Goal: Transaction & Acquisition: Purchase product/service

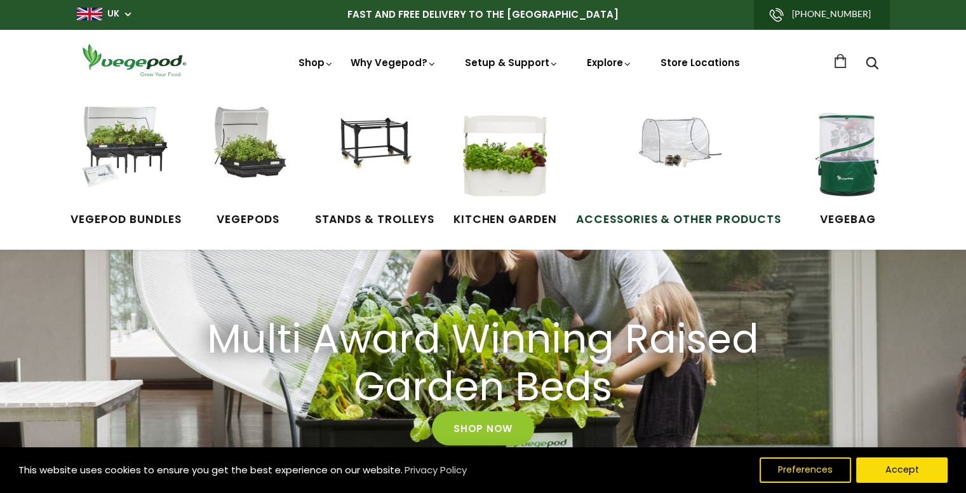
click at [669, 215] on span "Accessories & Other Products" at bounding box center [678, 220] width 205 height 17
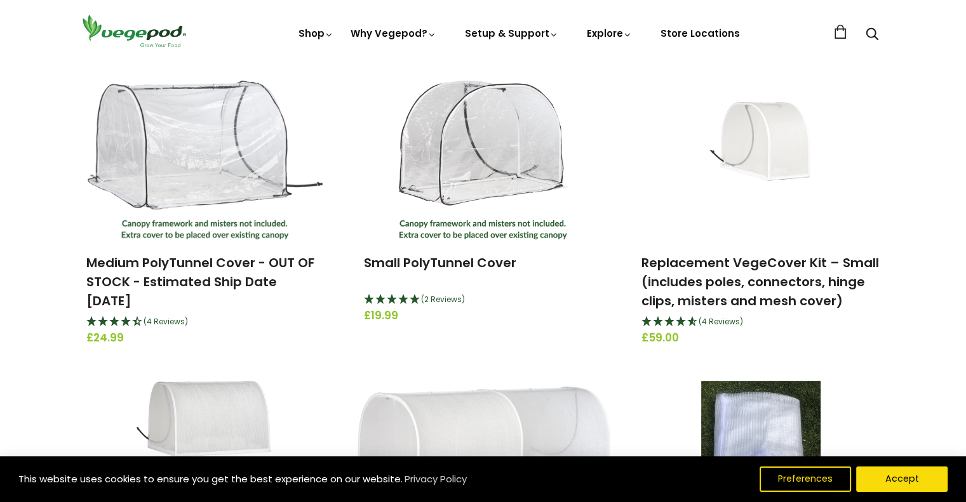
scroll to position [441, 0]
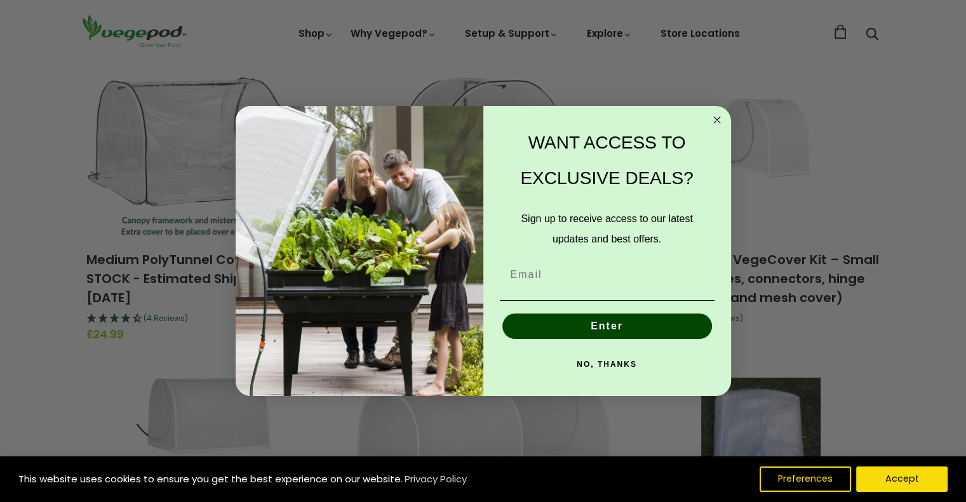
click at [713, 124] on circle "Close dialog" at bounding box center [716, 120] width 15 height 15
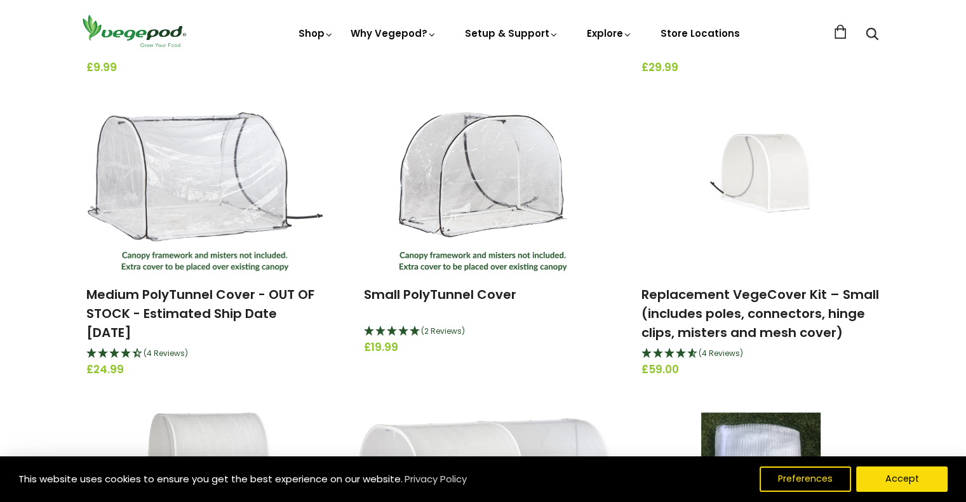
scroll to position [409, 0]
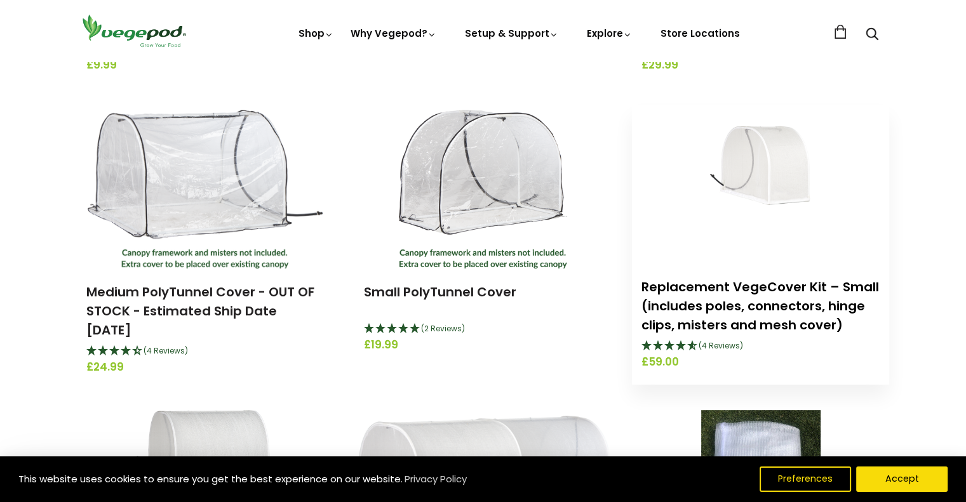
click at [724, 293] on link "Replacement VegeCover Kit – Small (includes poles, connectors, hinge clips, mis…" at bounding box center [760, 306] width 238 height 56
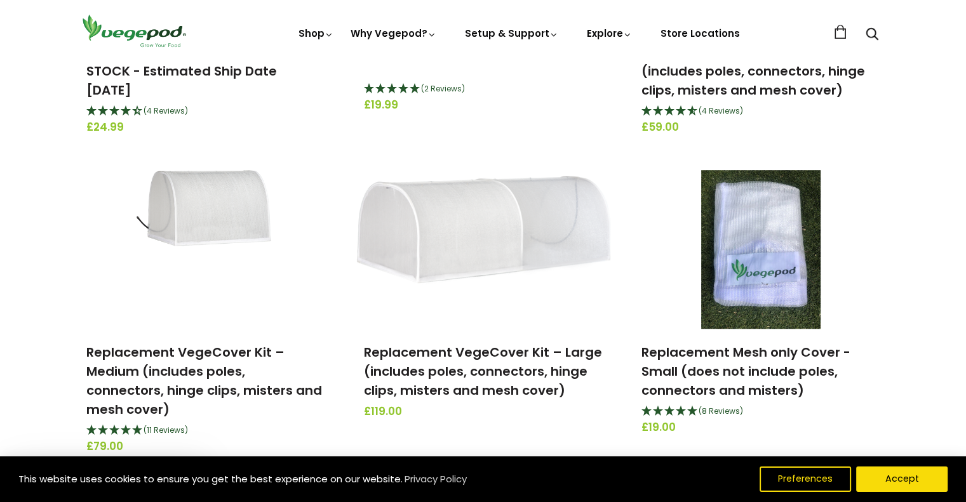
scroll to position [687, 0]
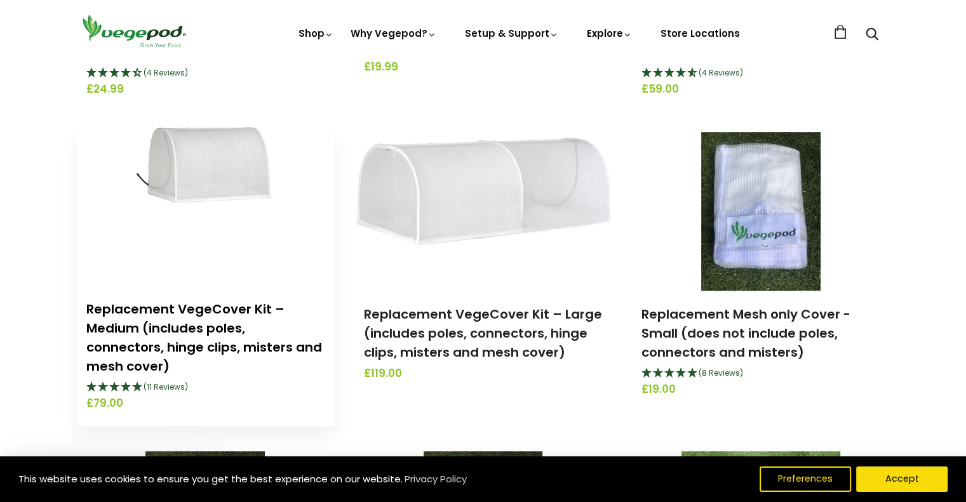
click at [201, 331] on link "Replacement VegeCover Kit – Medium (includes poles, connectors, hinge clips, mi…" at bounding box center [204, 337] width 236 height 75
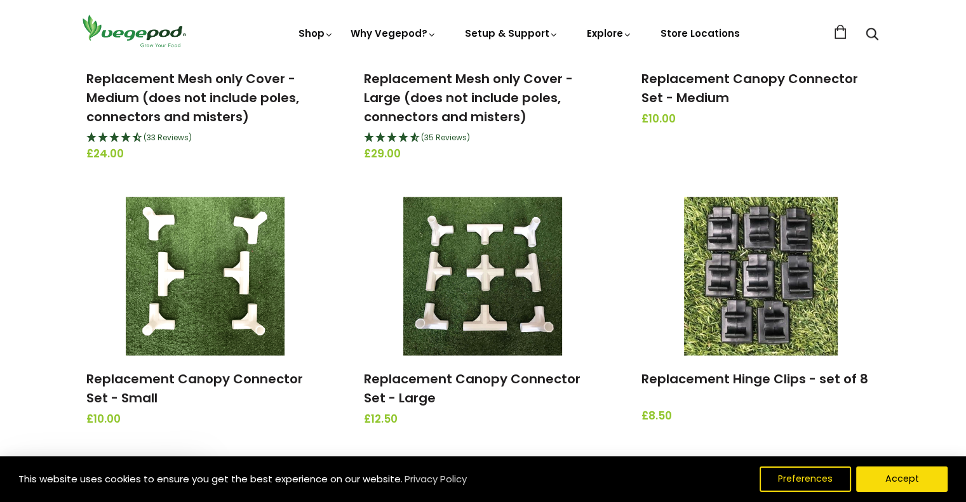
scroll to position [1245, 0]
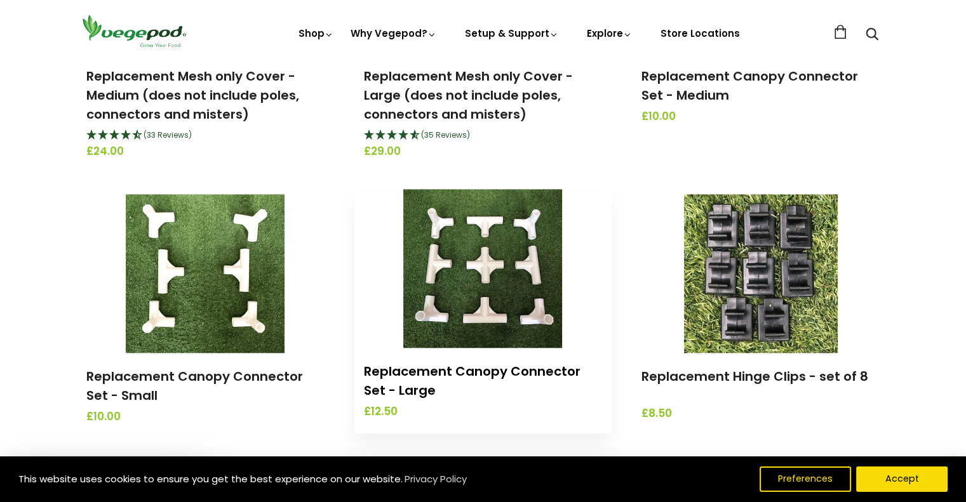
click at [454, 375] on link "Replacement Canopy Connector Set - Large" at bounding box center [472, 381] width 217 height 37
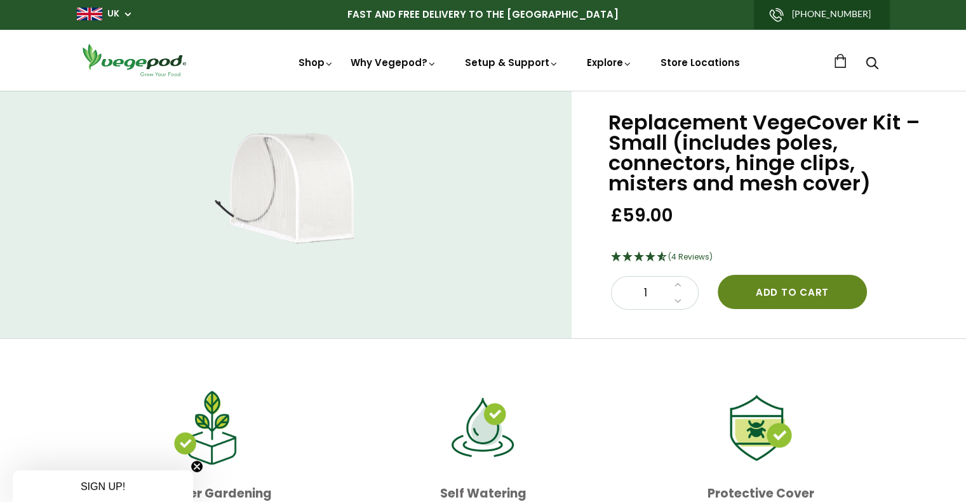
click at [803, 288] on button "Add to cart" at bounding box center [792, 292] width 149 height 34
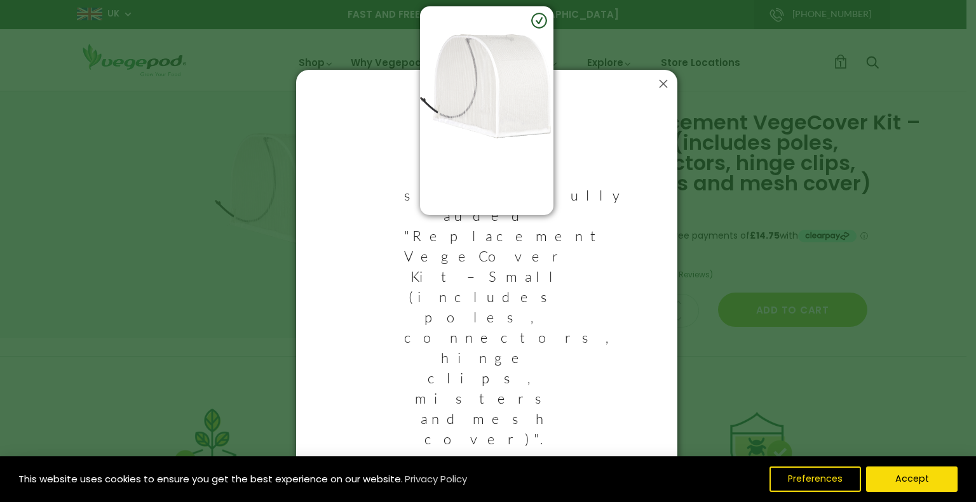
click at [662, 94] on icon at bounding box center [663, 84] width 20 height 20
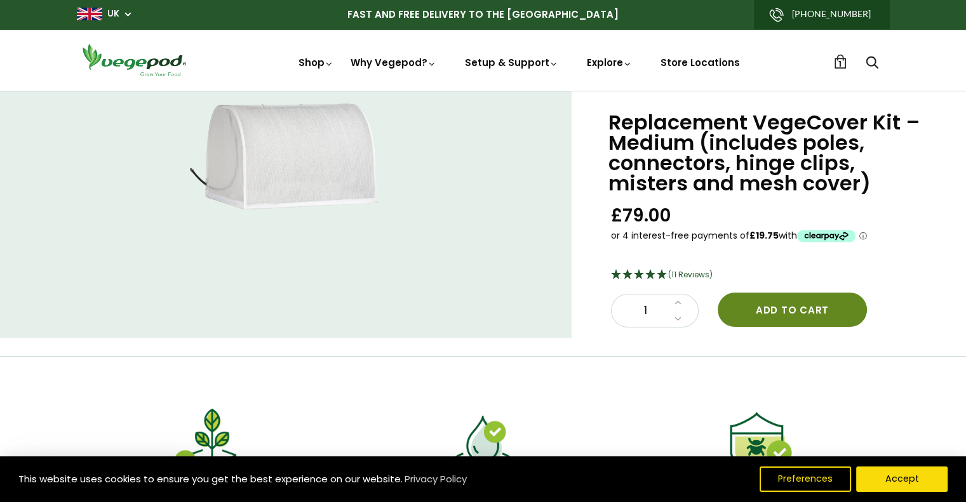
click at [798, 314] on button "Add to cart" at bounding box center [792, 310] width 149 height 34
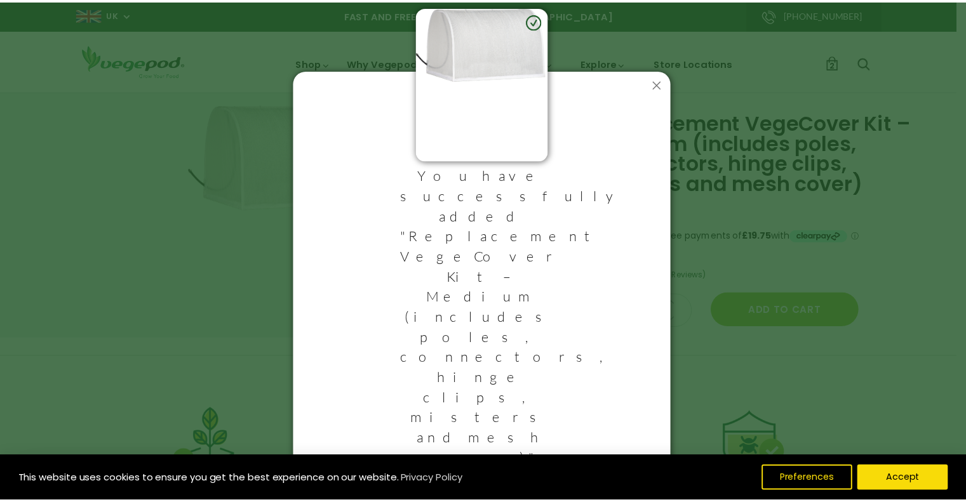
scroll to position [24, 0]
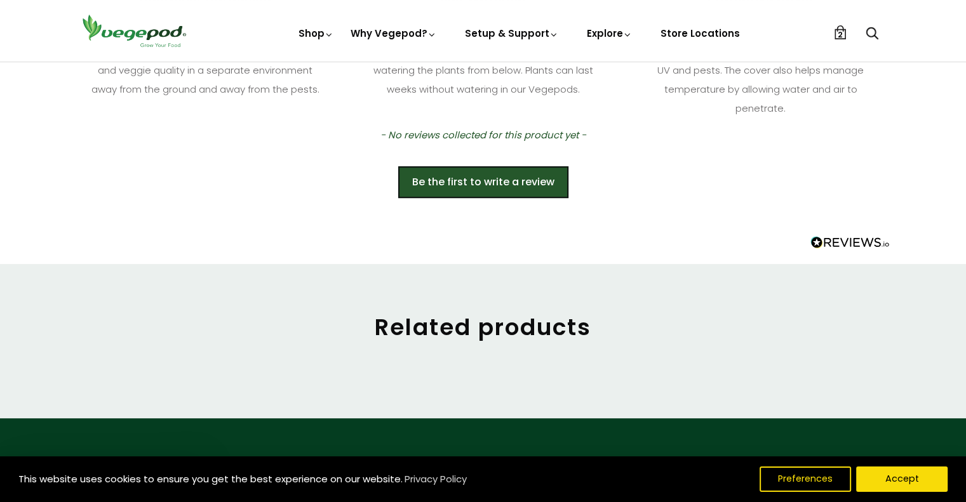
scroll to position [501, 0]
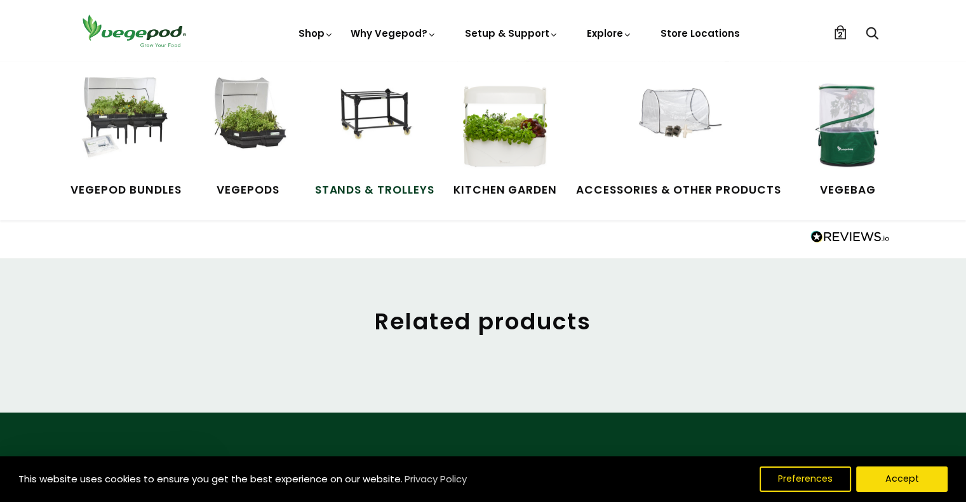
click at [353, 192] on span "Stands & Trolleys" at bounding box center [374, 190] width 119 height 17
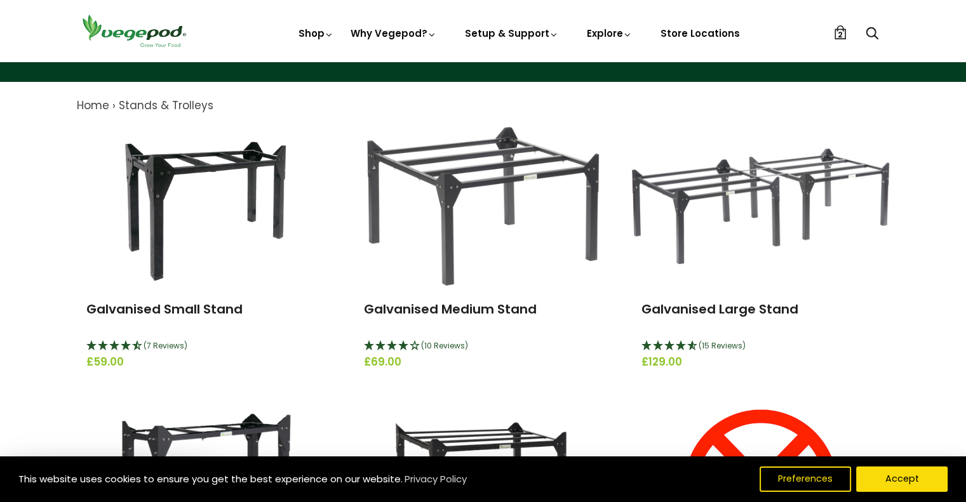
scroll to position [107, 0]
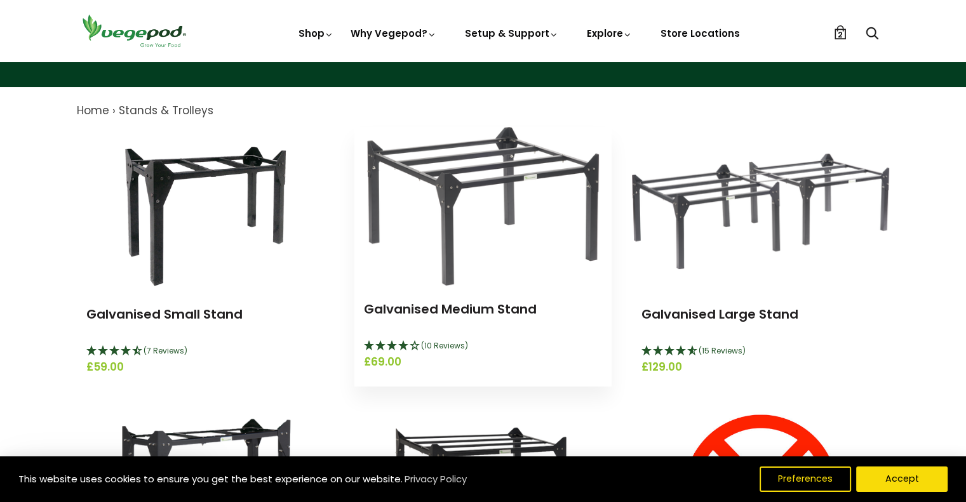
click at [475, 194] on img at bounding box center [483, 206] width 232 height 159
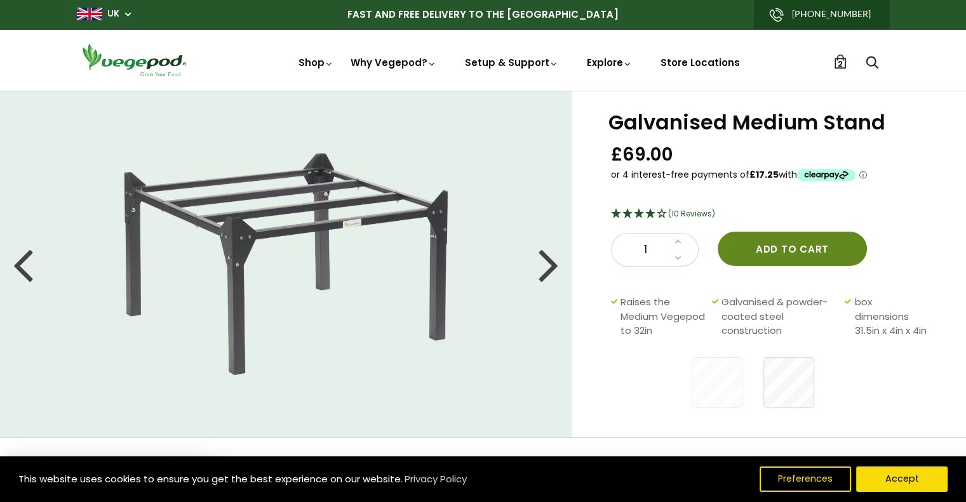
click at [802, 249] on button "Add to cart" at bounding box center [792, 249] width 149 height 34
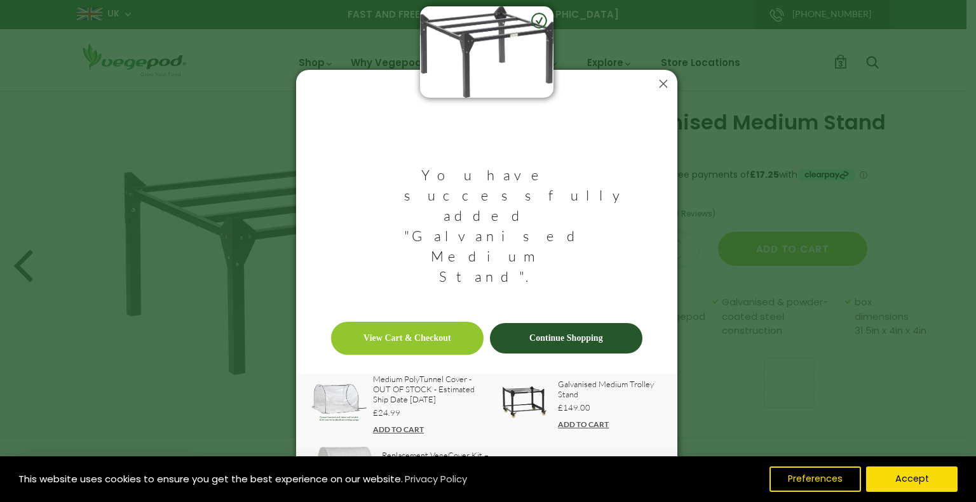
click at [668, 88] on icon at bounding box center [663, 84] width 20 height 20
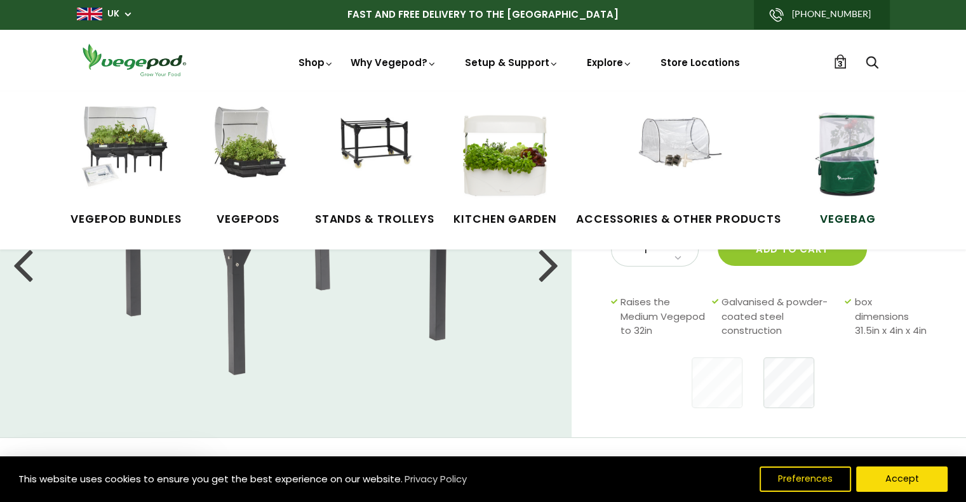
click at [830, 218] on span "VegeBag" at bounding box center [847, 220] width 95 height 17
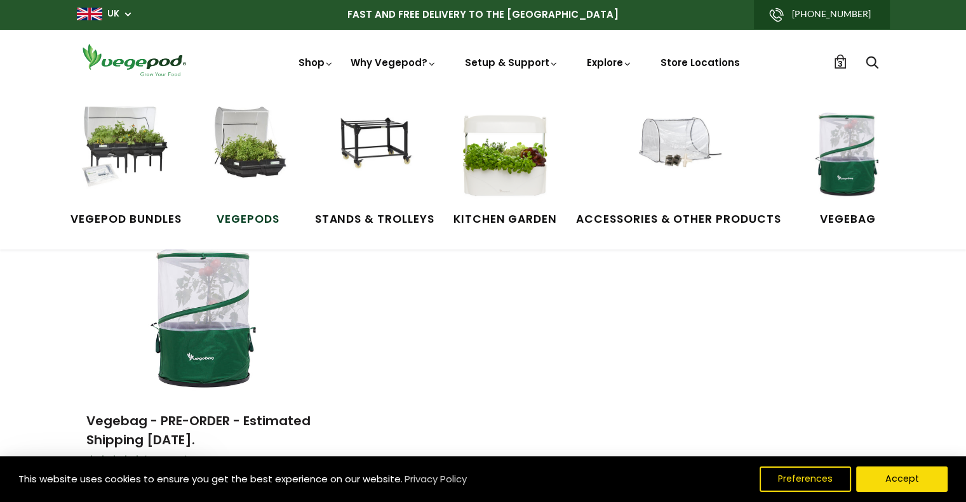
click at [239, 217] on span "Vegepods" at bounding box center [248, 220] width 95 height 17
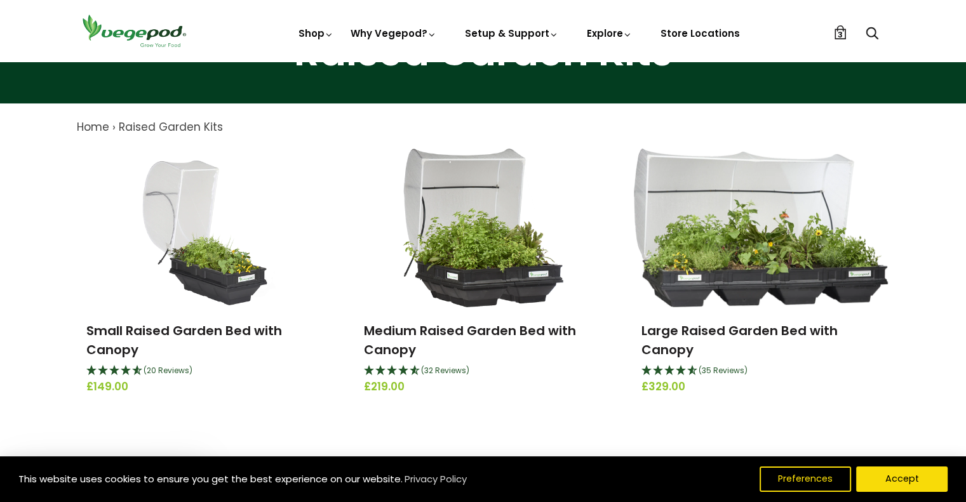
scroll to position [96, 0]
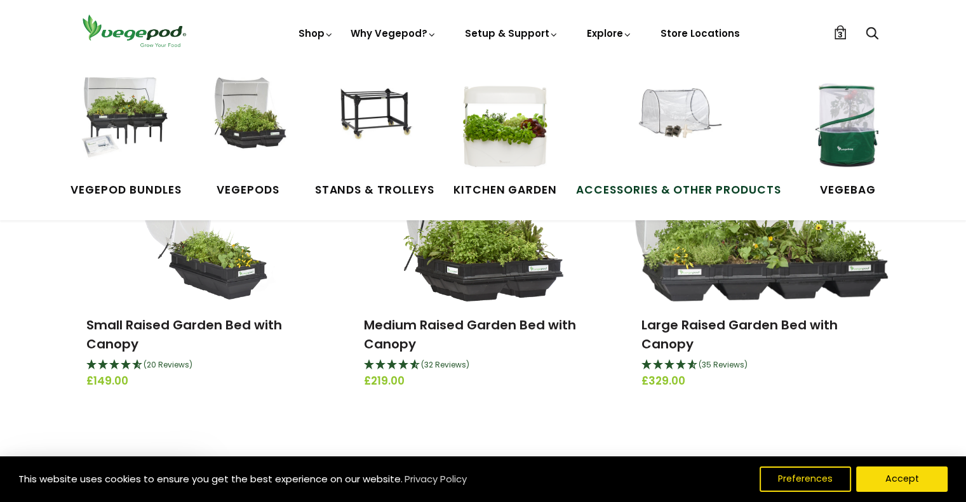
click at [669, 185] on span "Accessories & Other Products" at bounding box center [678, 190] width 205 height 17
